Goal: Go to known website: Access a specific website the user already knows

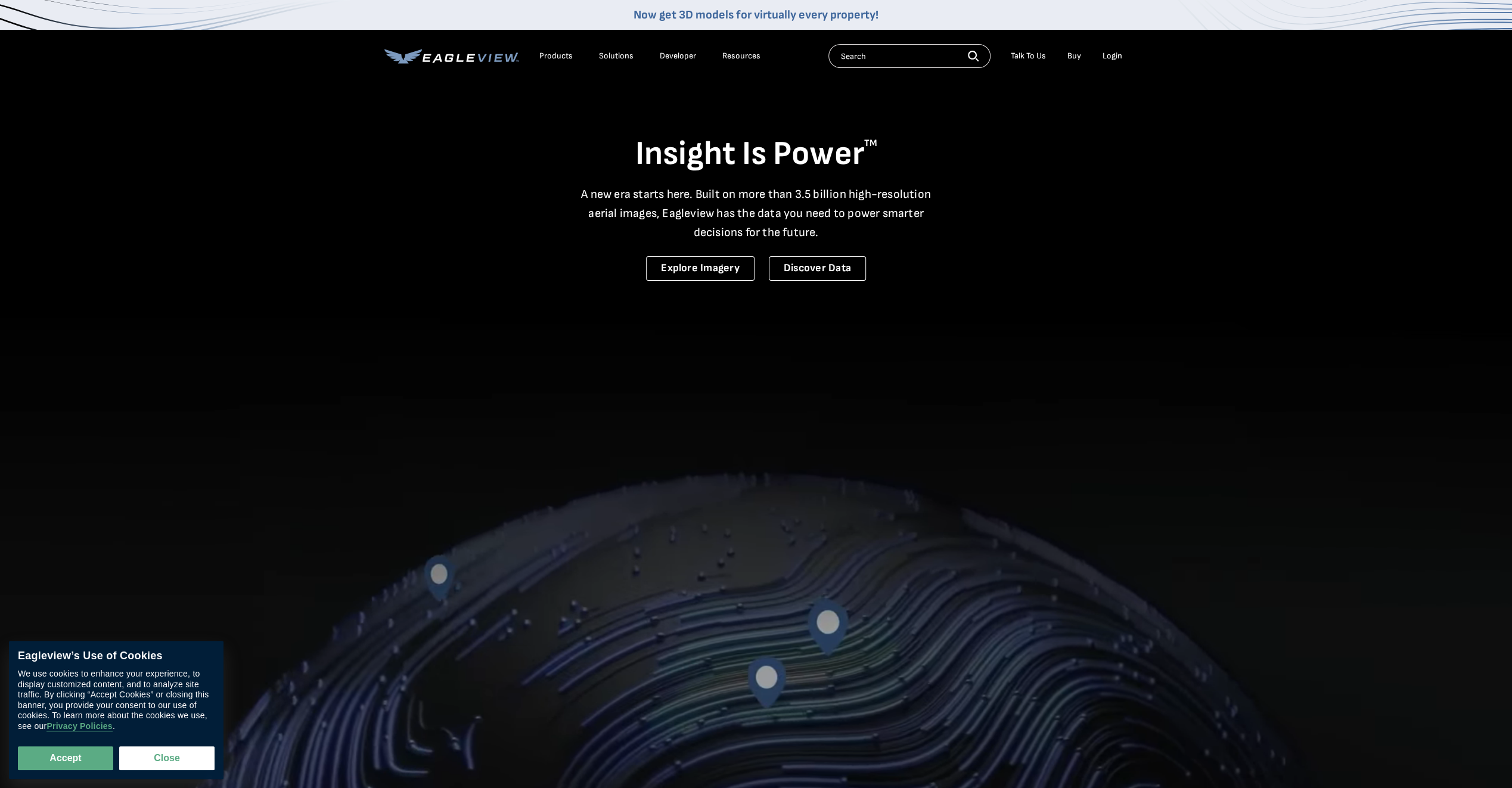
click at [1109, 54] on div "Login" at bounding box center [1112, 56] width 20 height 11
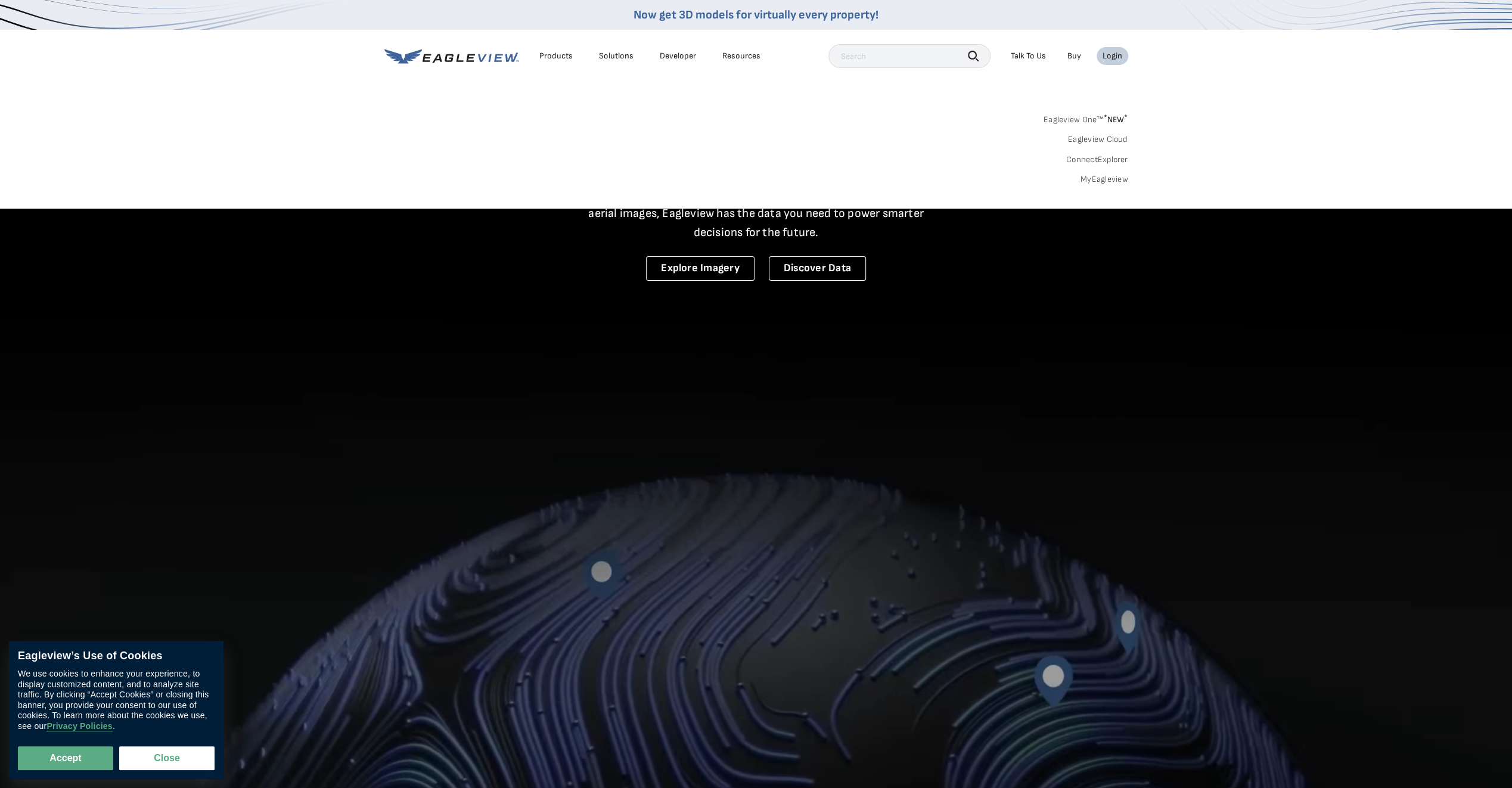
click at [1112, 55] on div "Login" at bounding box center [1112, 56] width 20 height 11
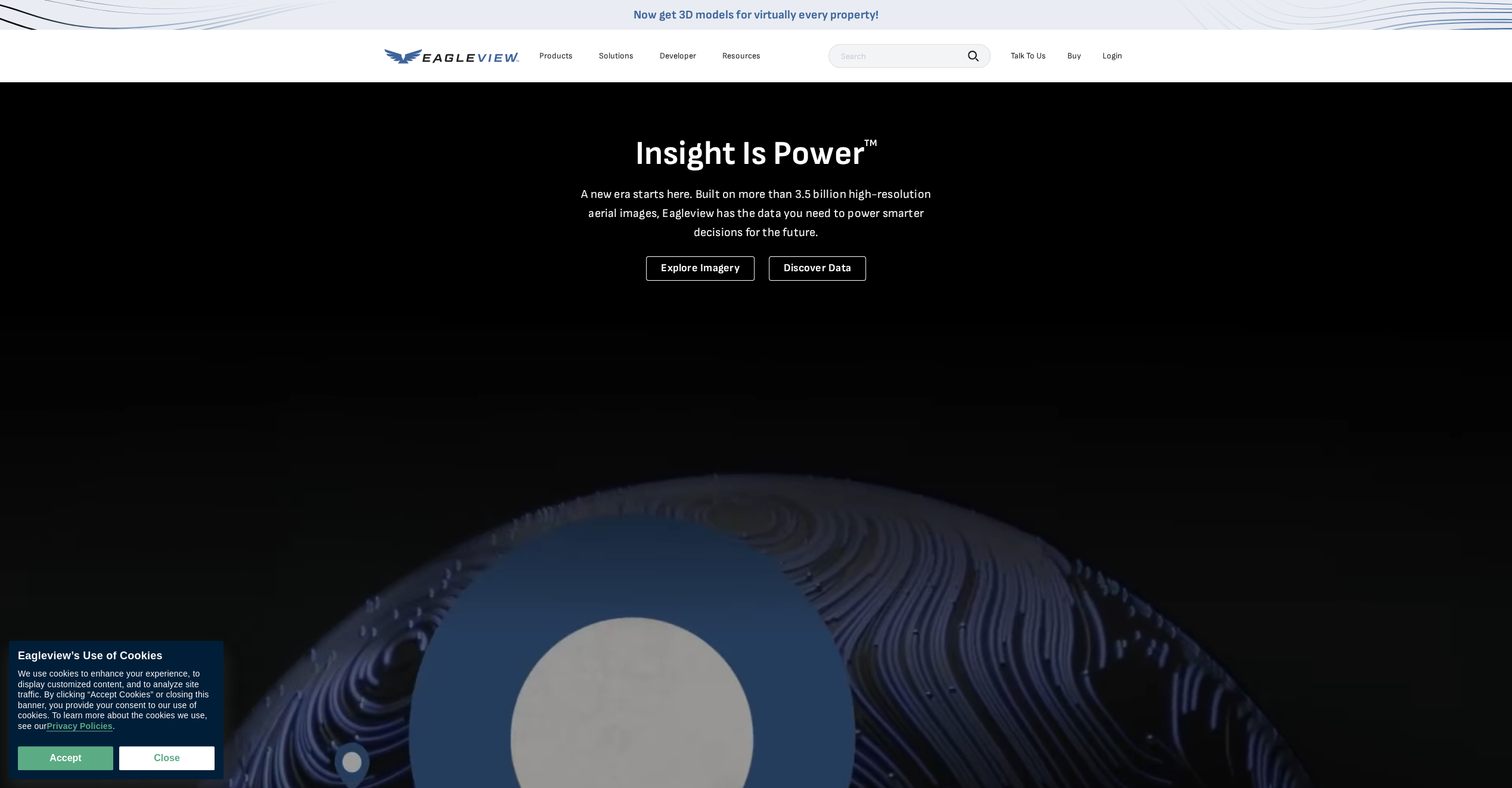
click at [1109, 58] on div "Login" at bounding box center [1112, 56] width 20 height 11
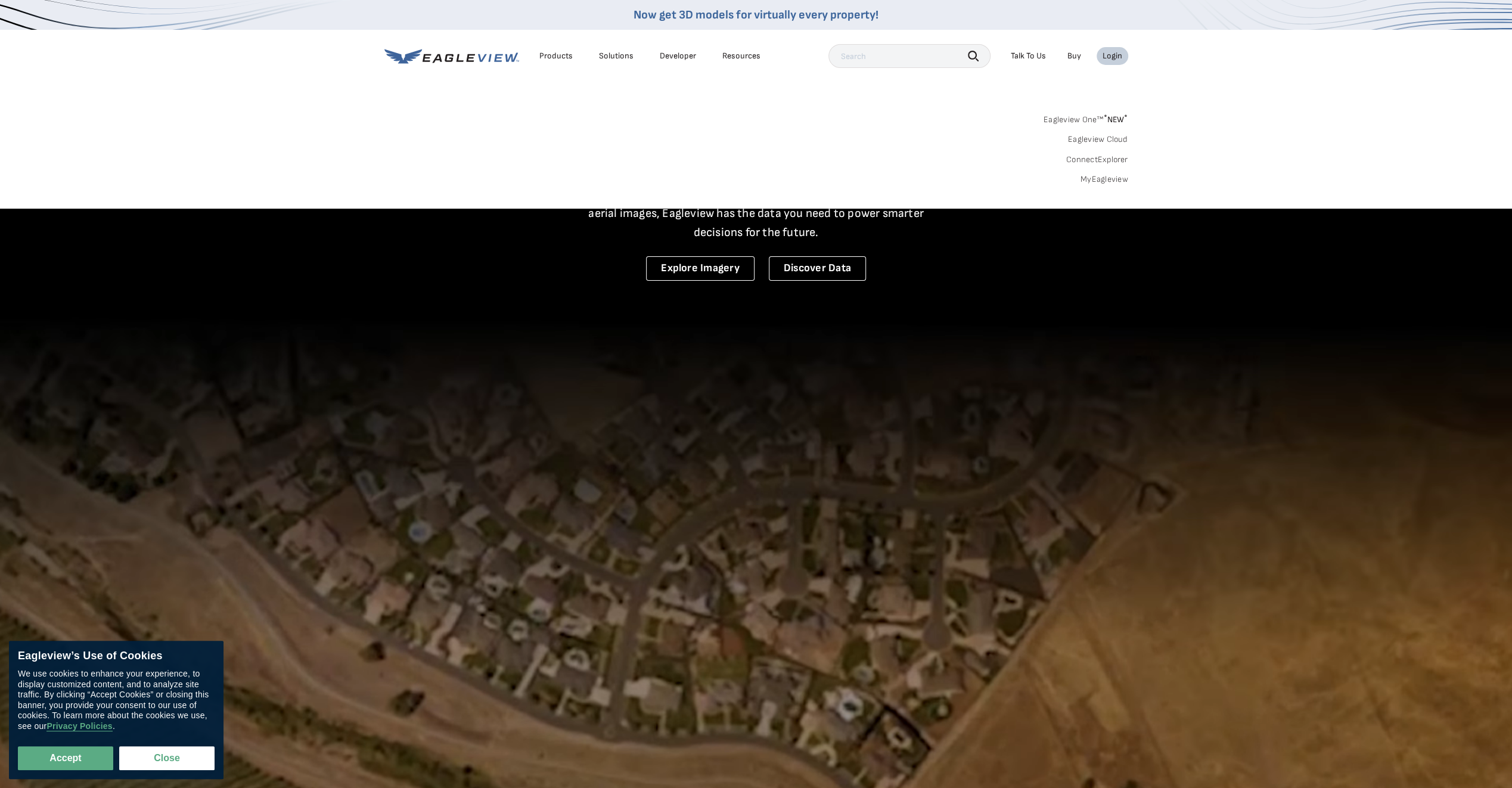
click at [1092, 162] on link "ConnectExplorer" at bounding box center [1097, 160] width 62 height 11
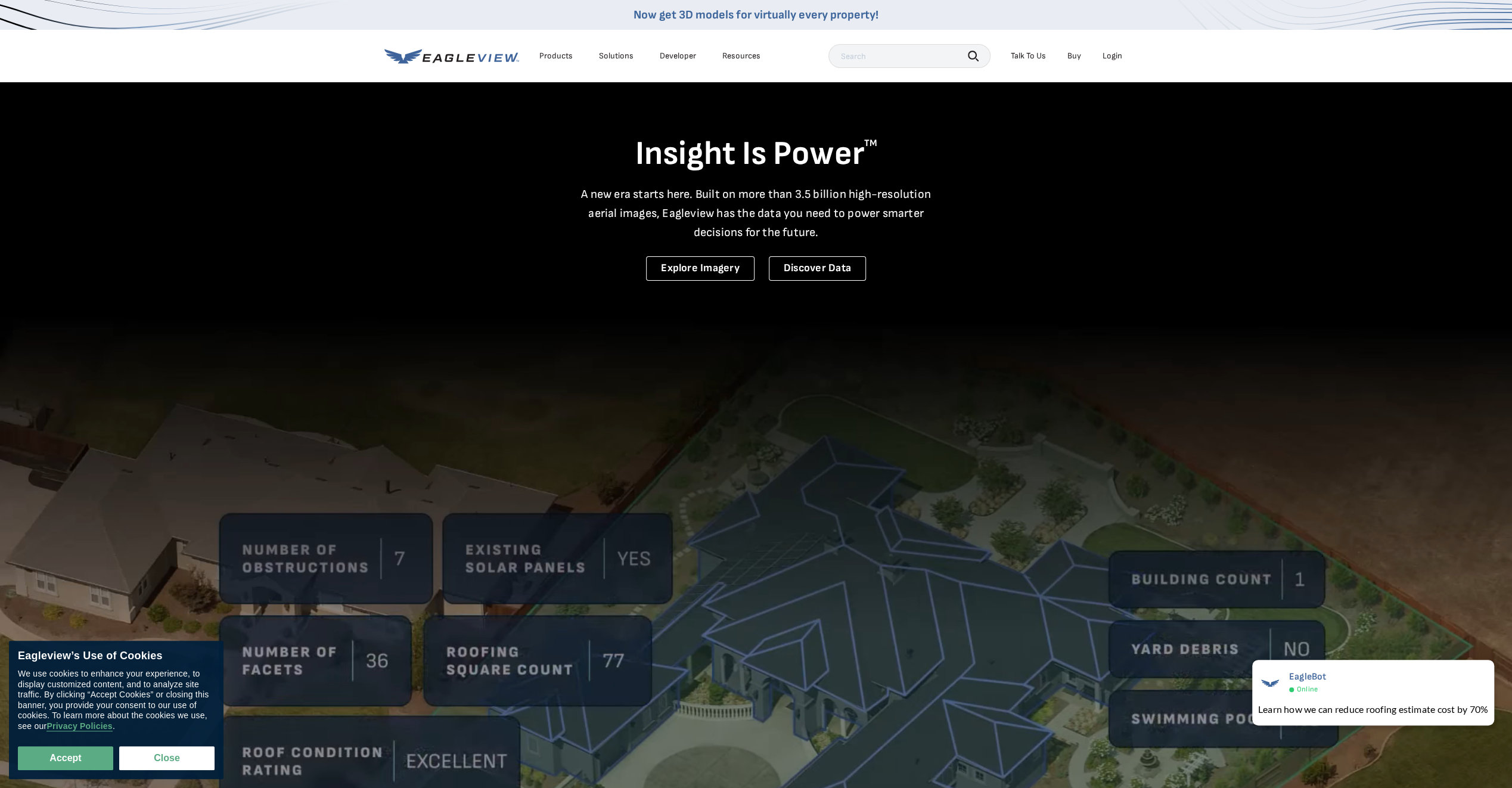
click at [1105, 53] on div "Login" at bounding box center [1112, 56] width 20 height 11
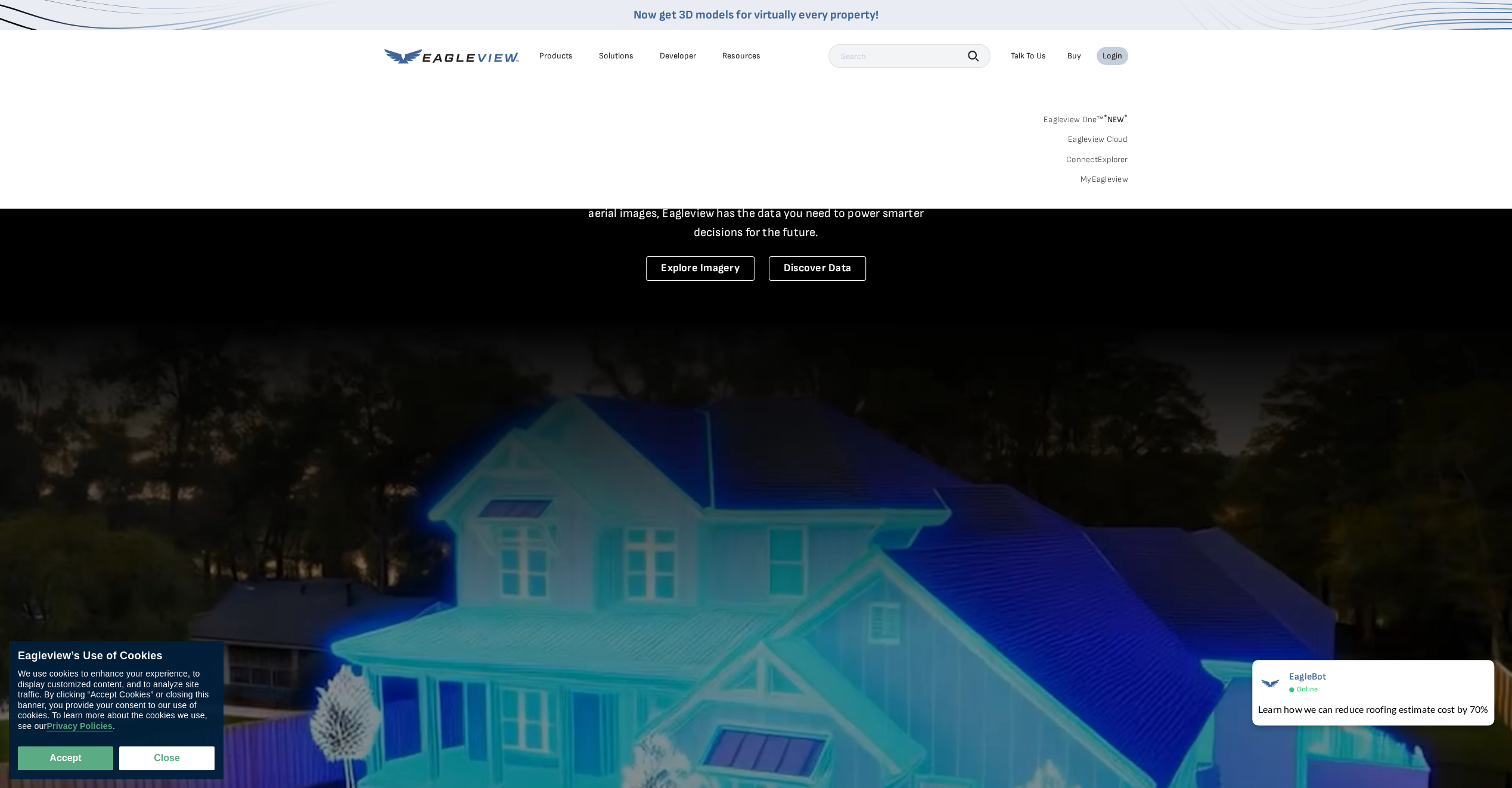
click at [1092, 115] on link "Eagleview One™ * NEW *" at bounding box center [1086, 118] width 85 height 14
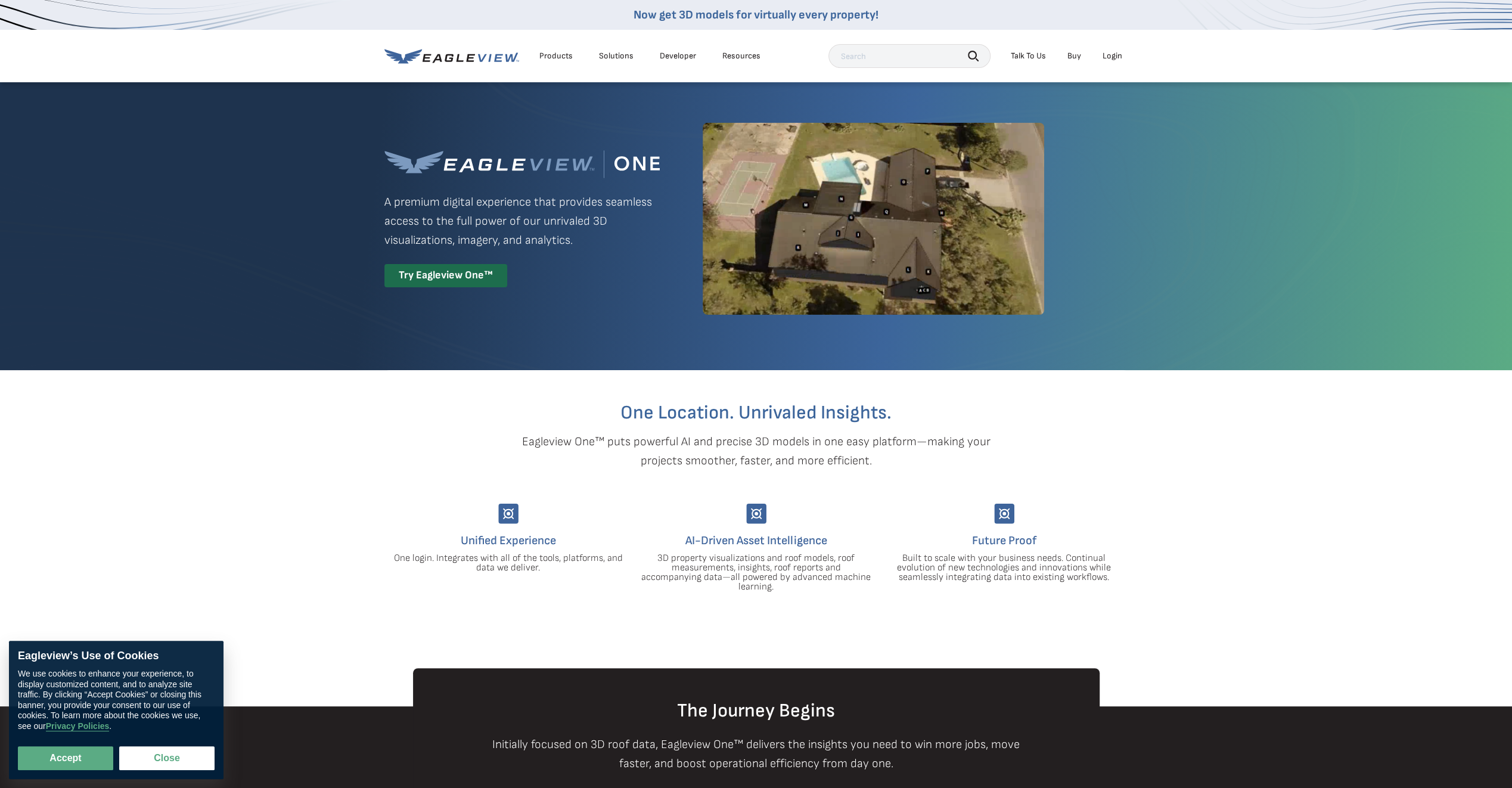
click at [1111, 52] on div "Login" at bounding box center [1112, 56] width 20 height 11
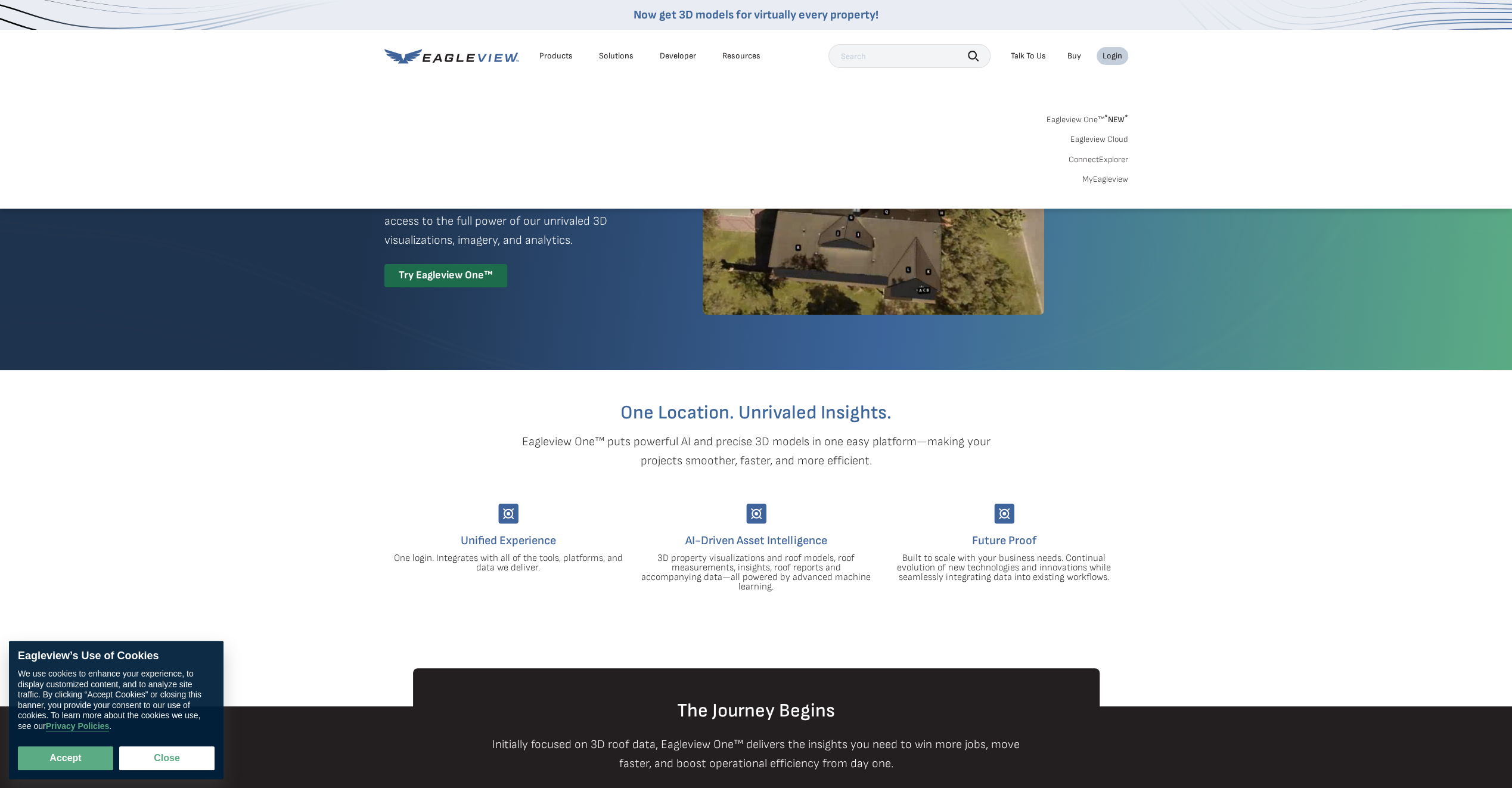
click at [1097, 177] on link "MyEagleview" at bounding box center [1106, 179] width 46 height 11
